Goal: Transaction & Acquisition: Purchase product/service

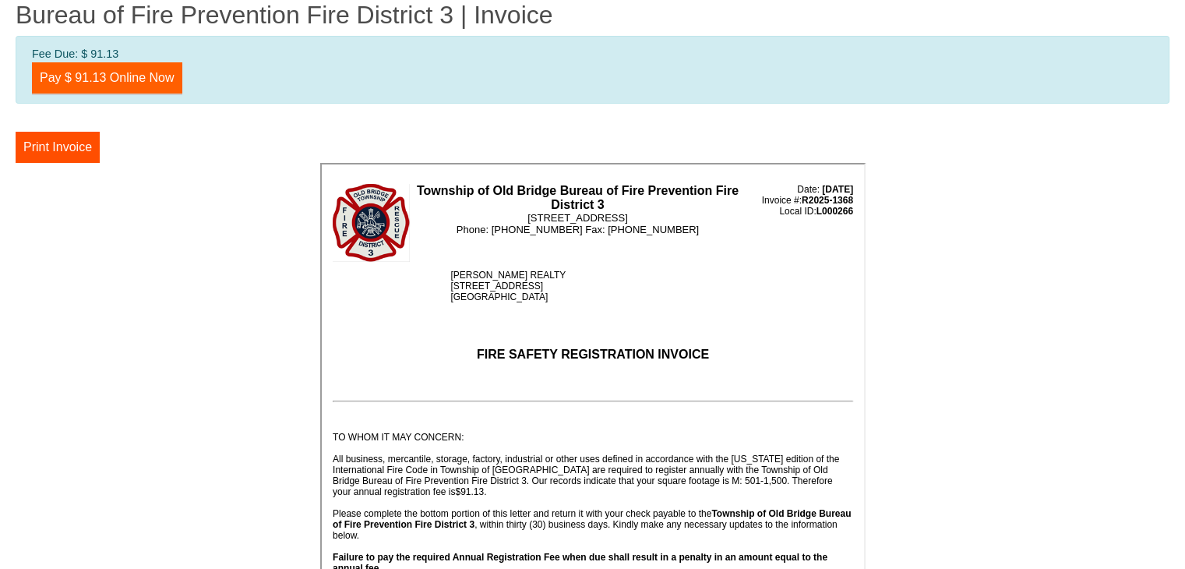
click at [155, 82] on link "Pay $ 91.13 Online Now" at bounding box center [107, 77] width 150 height 31
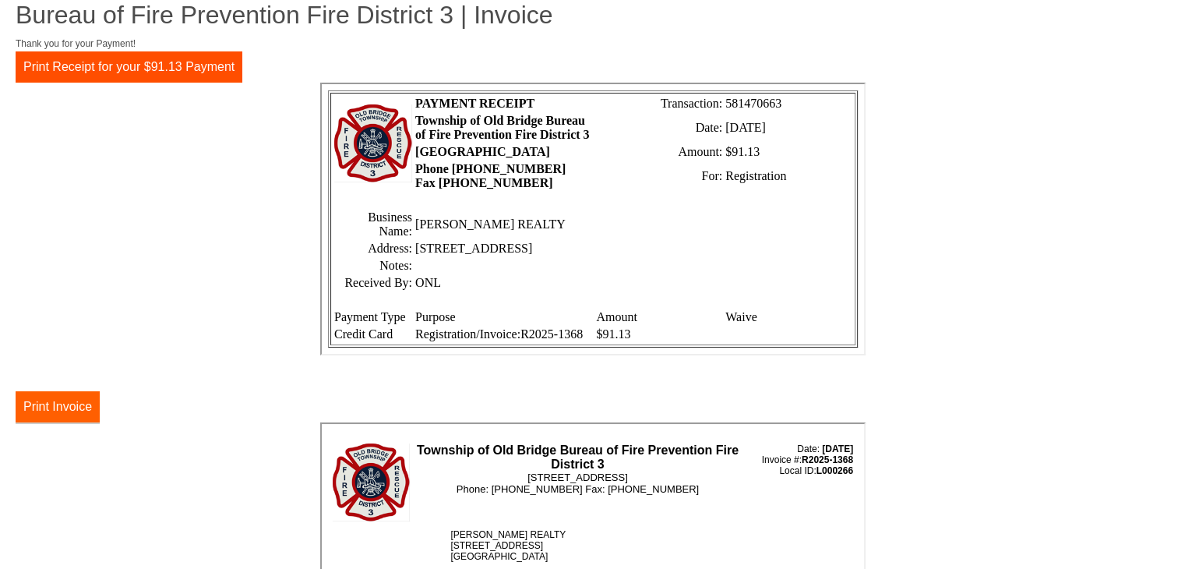
drag, startPoint x: 141, startPoint y: 199, endPoint x: 56, endPoint y: 408, distance: 225.4
click at [56, 408] on button "Print Invoice" at bounding box center [58, 406] width 84 height 31
